Goal: Information Seeking & Learning: Check status

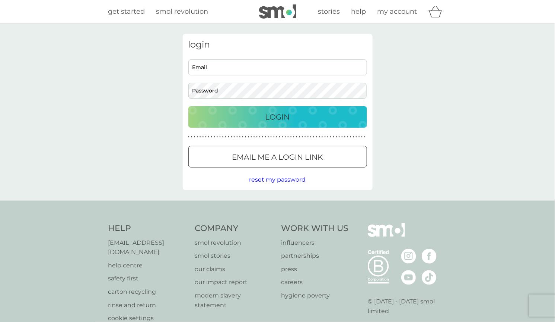
type input "[PERSON_NAME][EMAIL_ADDRESS][DOMAIN_NAME]"
click at [223, 115] on div "Login" at bounding box center [278, 117] width 164 height 12
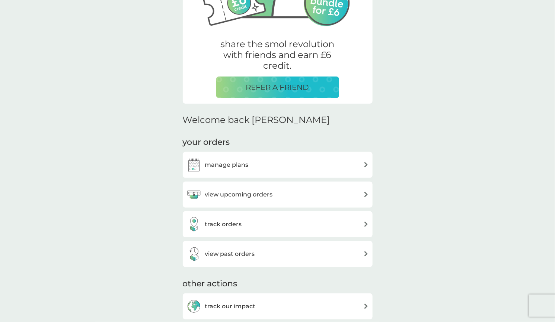
scroll to position [135, 0]
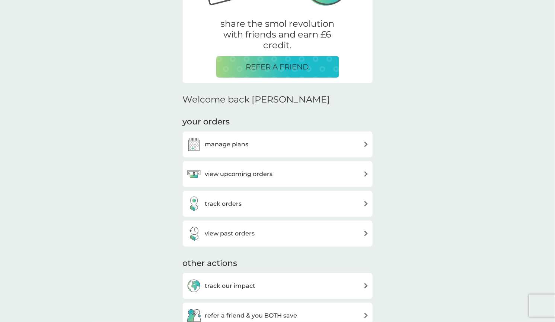
click at [231, 205] on h3 "track orders" at bounding box center [223, 204] width 37 height 10
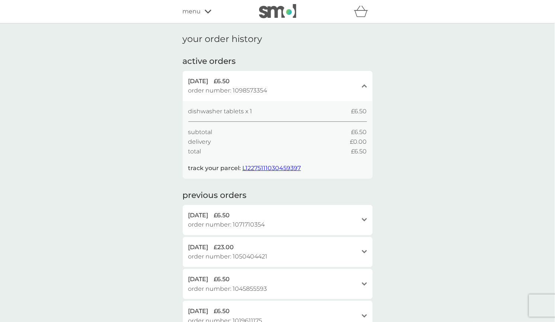
click at [272, 173] on p "track your parcel: L12275111030459397" at bounding box center [244, 169] width 113 height 10
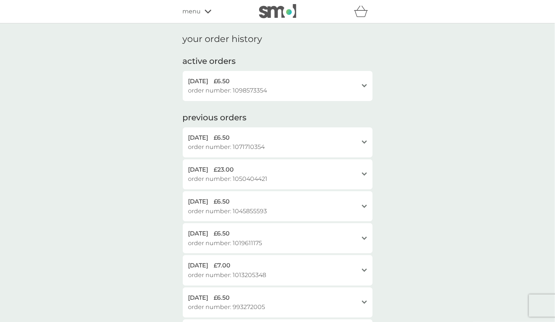
click at [334, 87] on div "[DATE] £6.50 order number: 1098573354" at bounding box center [273, 86] width 170 height 19
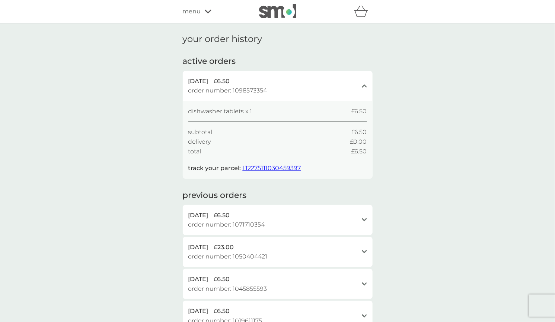
click at [269, 164] on p "track your parcel: L12275111030459397" at bounding box center [244, 169] width 113 height 10
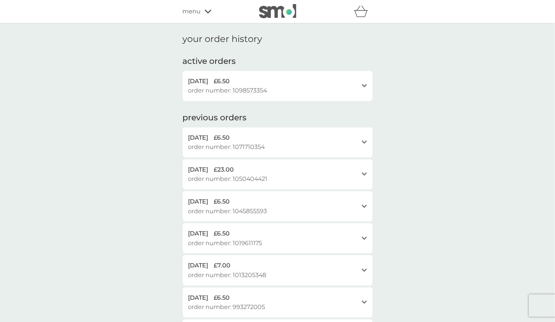
click at [359, 80] on div "[DATE] £6.50 order number: 1098573354 open" at bounding box center [278, 86] width 190 height 30
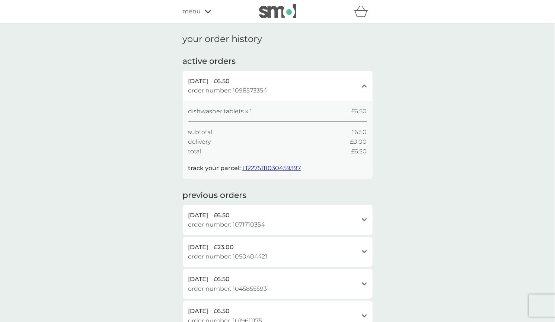
click at [276, 169] on span "L12275111030459397" at bounding box center [272, 168] width 58 height 7
